Goal: Task Accomplishment & Management: Manage account settings

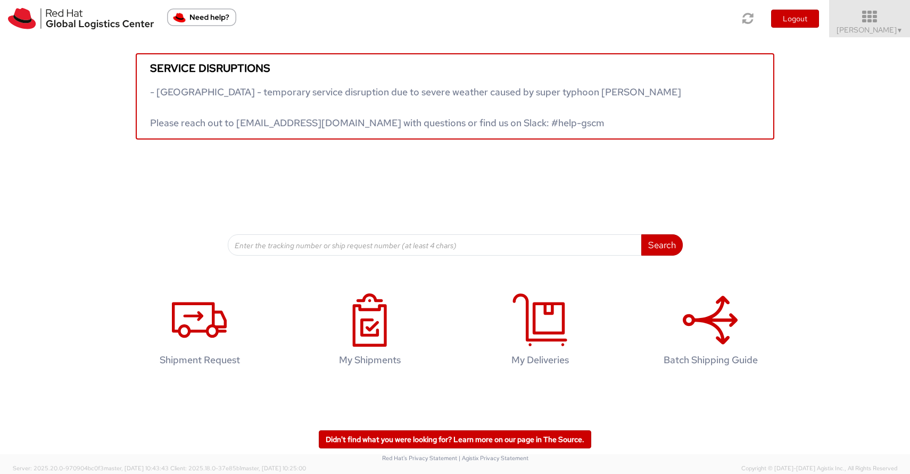
click at [875, 20] on icon at bounding box center [869, 17] width 93 height 15
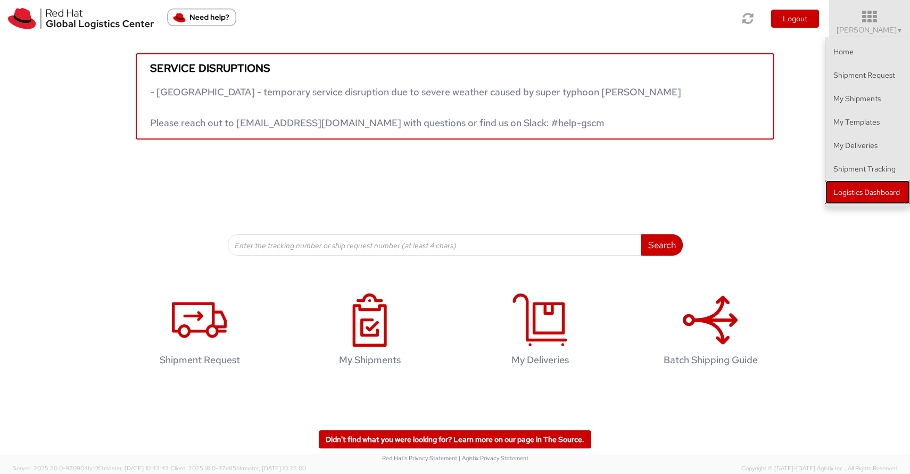
click at [848, 198] on link "Logistics Dashboard" at bounding box center [867, 191] width 85 height 23
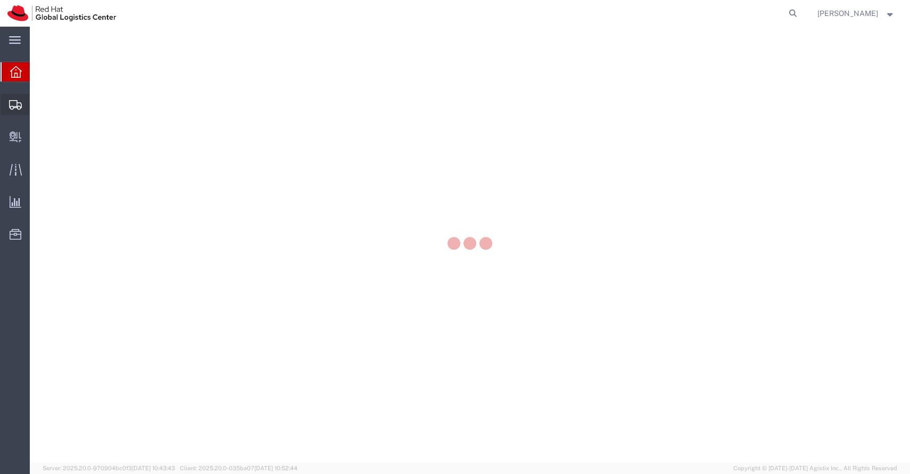
click at [23, 105] on div at bounding box center [16, 104] width 30 height 21
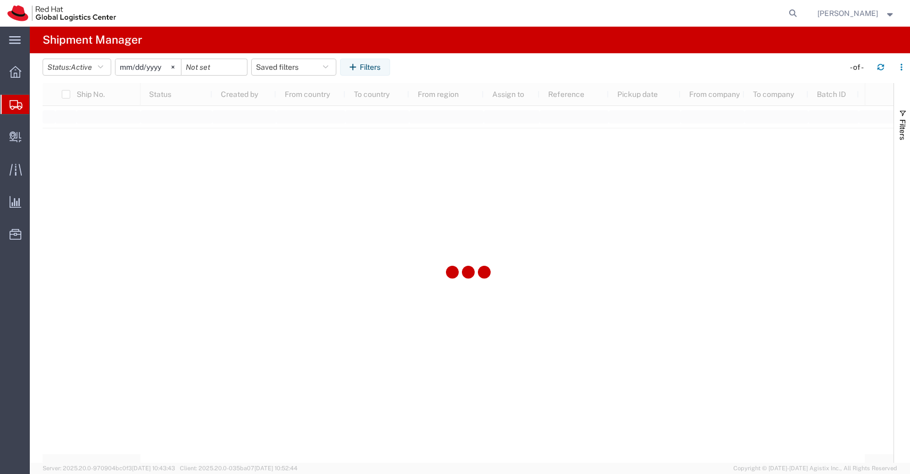
click at [38, 107] on span "Shipments" at bounding box center [33, 104] width 9 height 21
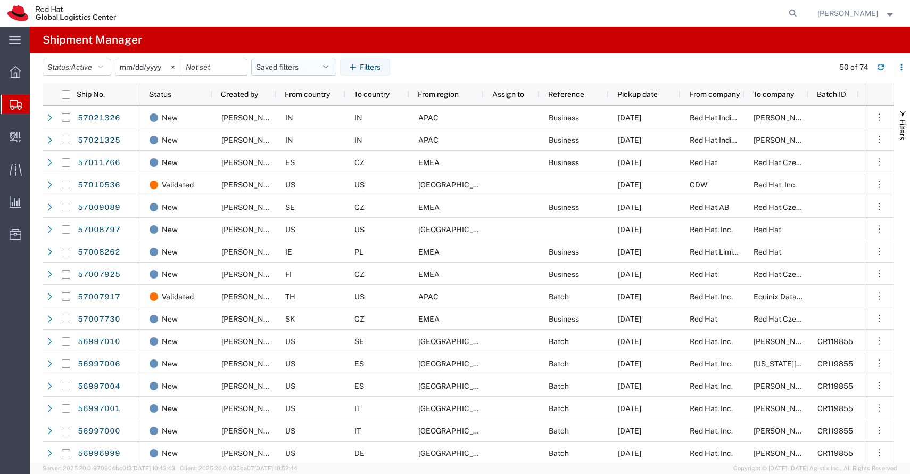
click at [333, 72] on button "Saved filters" at bounding box center [293, 67] width 85 height 17
click at [294, 111] on span "APAC" at bounding box center [322, 114] width 139 height 20
type input "2023-12-07"
type input "2030-12-31"
